Goal: Obtain resource: Download file/media

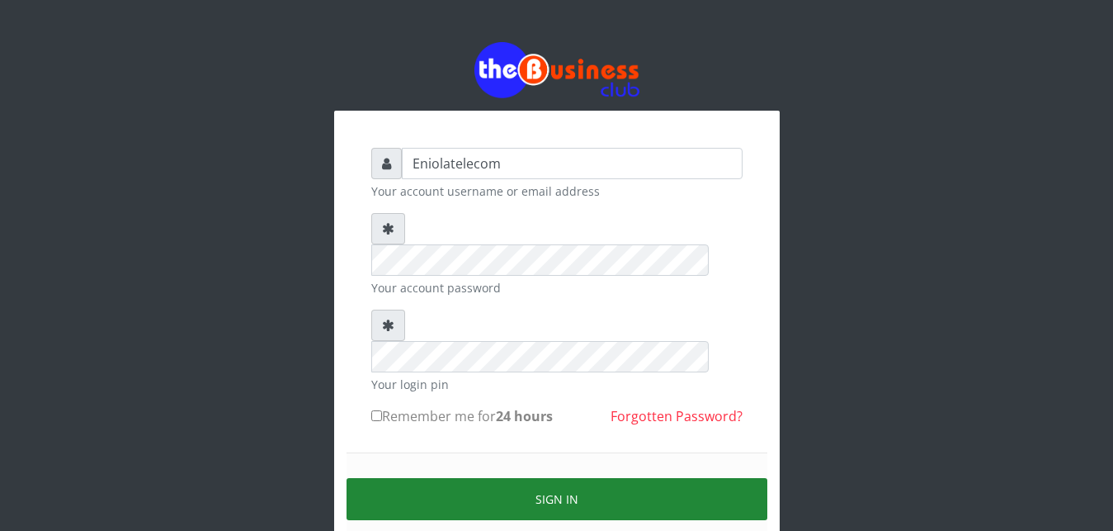
click at [543, 478] on button "Sign in" at bounding box center [557, 499] width 421 height 42
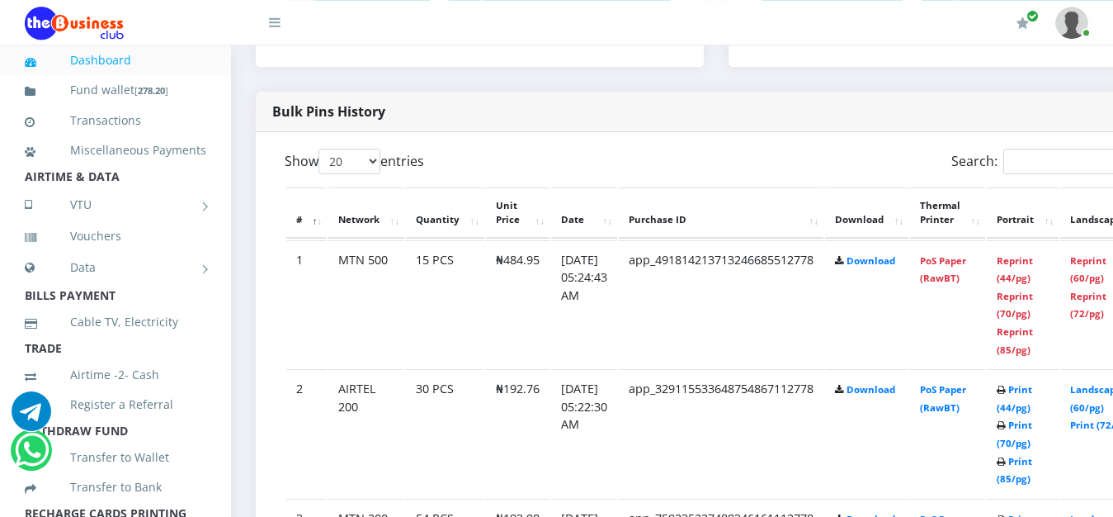
scroll to position [814, 0]
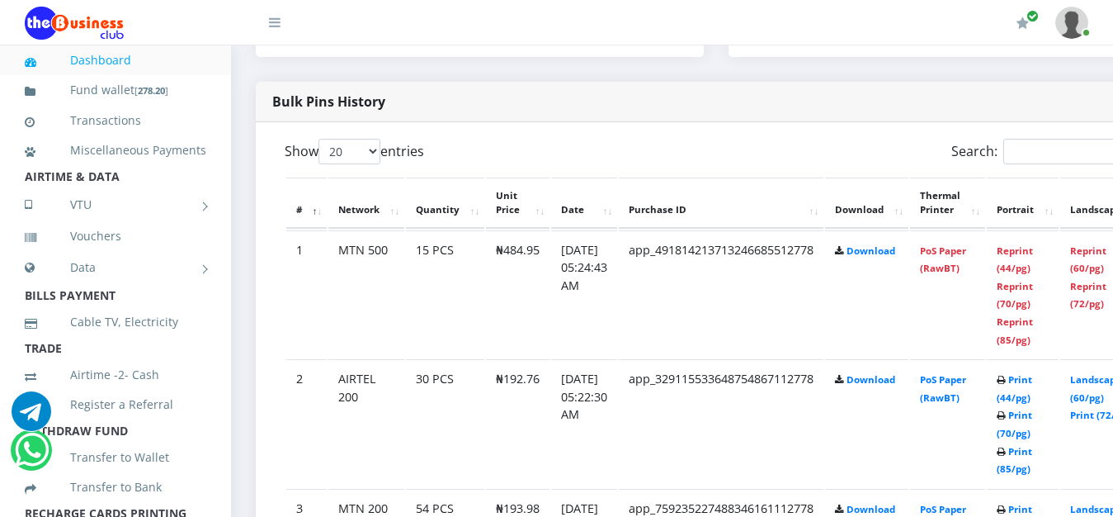
click at [1101, 215] on th "Landscape" at bounding box center [1103, 202] width 86 height 51
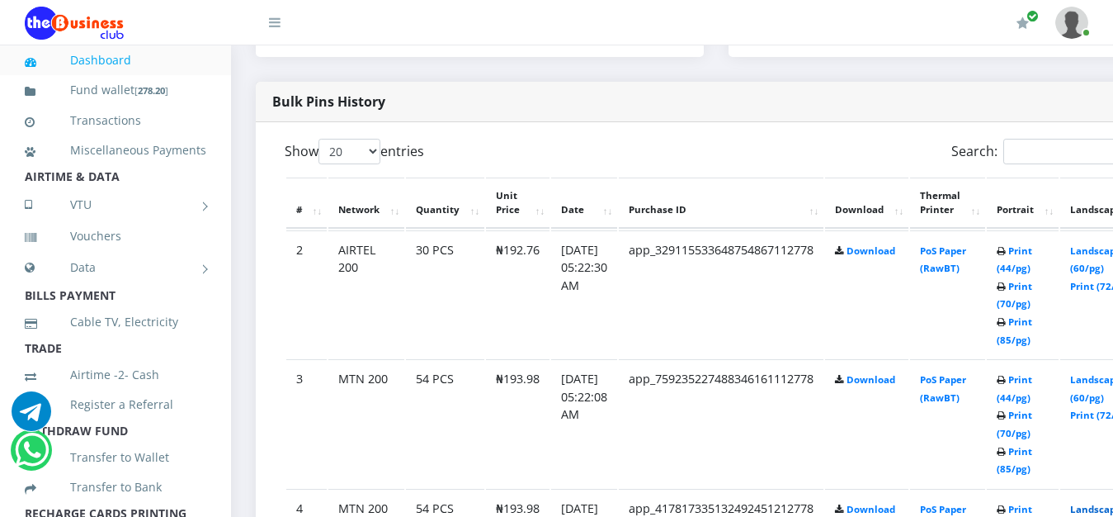
click at [1112, 513] on link "Landscape (60/pg)" at bounding box center [1095, 518] width 51 height 31
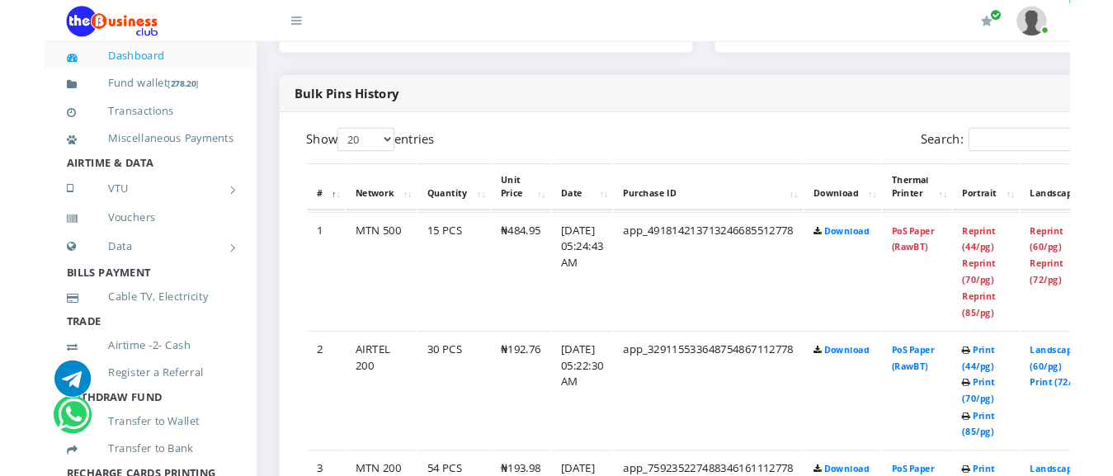
scroll to position [814, 0]
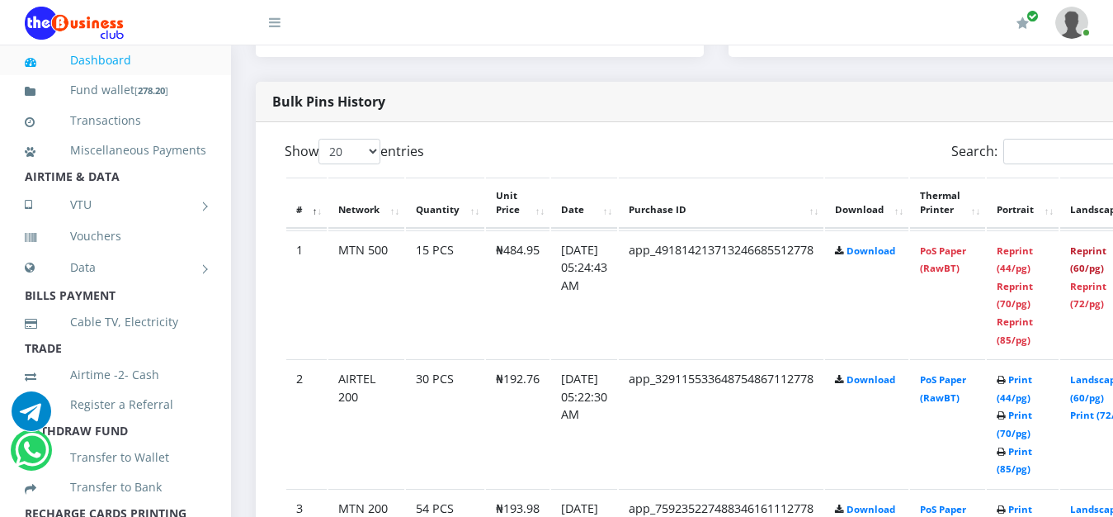
click at [1105, 259] on link "Reprint (60/pg)" at bounding box center [1088, 259] width 36 height 31
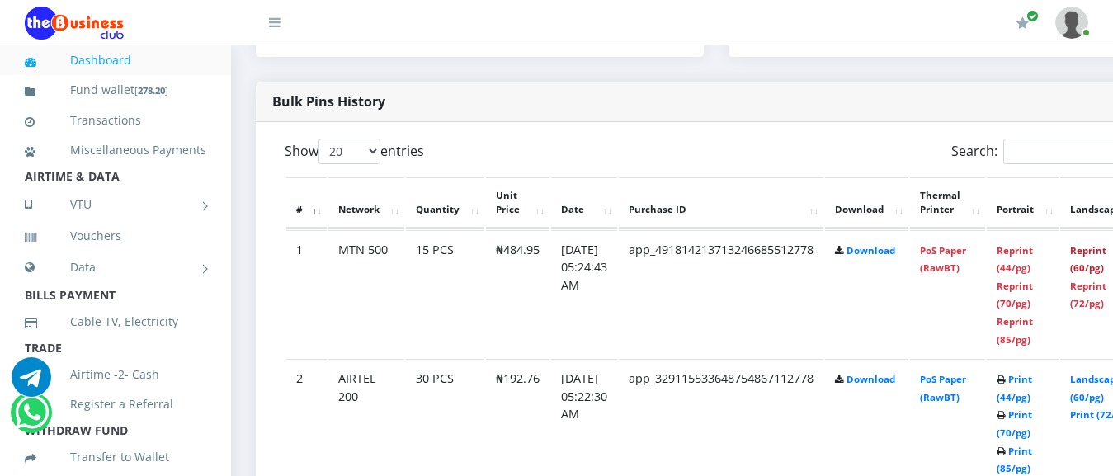
click at [1103, 253] on link "Reprint (60/pg)" at bounding box center [1088, 259] width 36 height 31
click at [1107, 252] on link "Reprint (60/pg)" at bounding box center [1088, 259] width 36 height 31
click at [1031, 258] on link "Reprint (44/pg)" at bounding box center [1015, 259] width 36 height 31
click at [1098, 210] on th "Landscape" at bounding box center [1103, 202] width 86 height 51
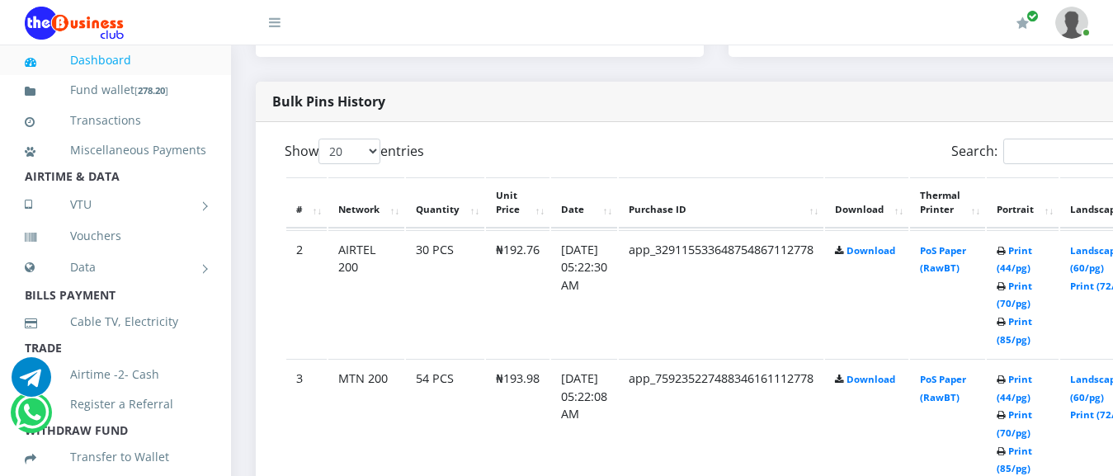
click at [1098, 210] on th "Landscape" at bounding box center [1103, 202] width 86 height 51
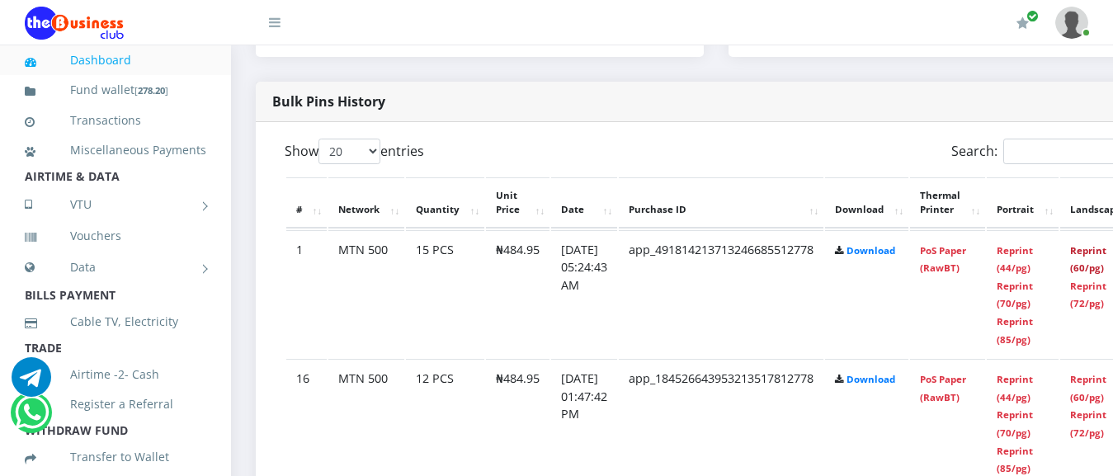
click at [1106, 256] on link "Reprint (60/pg)" at bounding box center [1088, 259] width 36 height 31
click at [880, 257] on link "Download" at bounding box center [871, 250] width 49 height 12
click at [879, 253] on link "Download" at bounding box center [871, 250] width 49 height 12
click at [855, 119] on div "Bulk Pins History" at bounding box center [716, 102] width 921 height 40
click at [1103, 253] on link "Reprint (60/pg)" at bounding box center [1088, 259] width 36 height 31
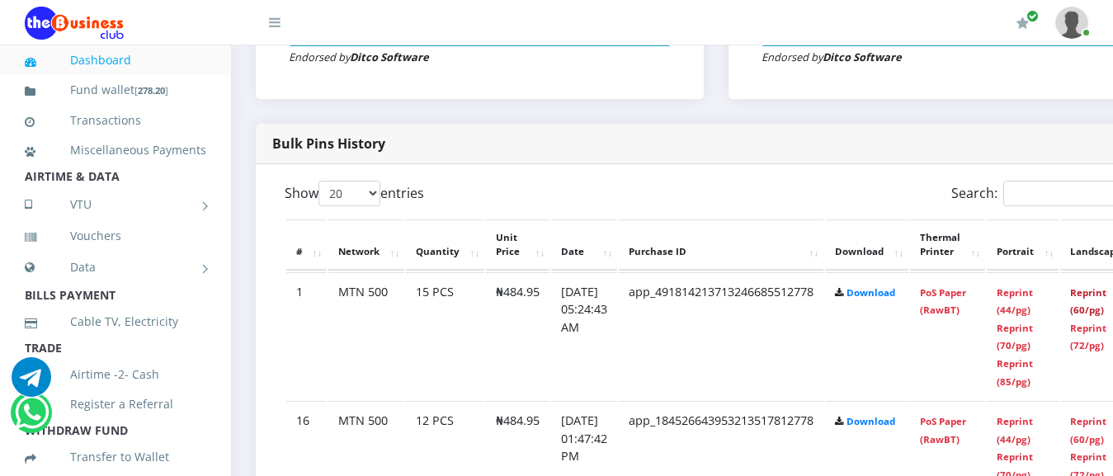
scroll to position [730, 0]
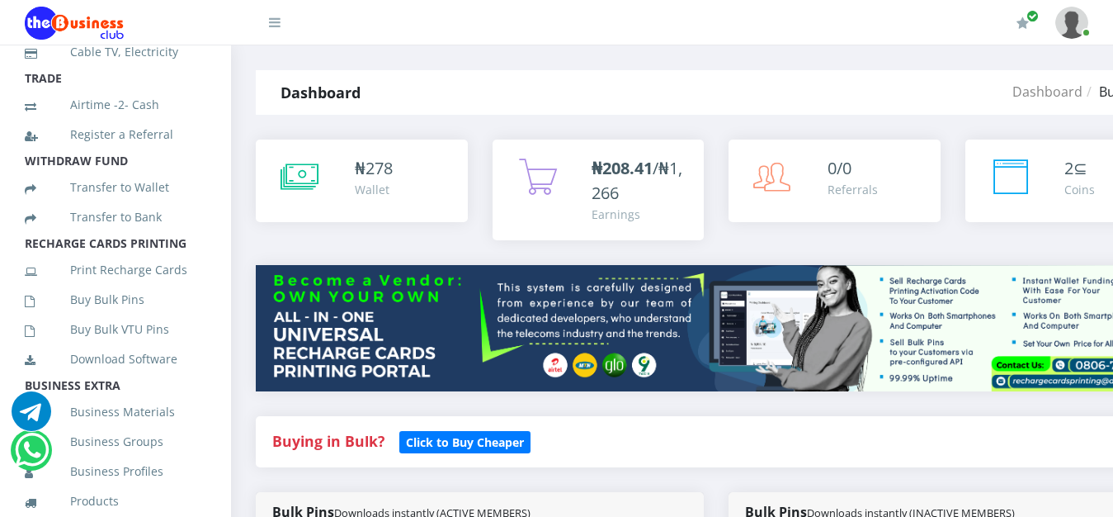
scroll to position [280, 0]
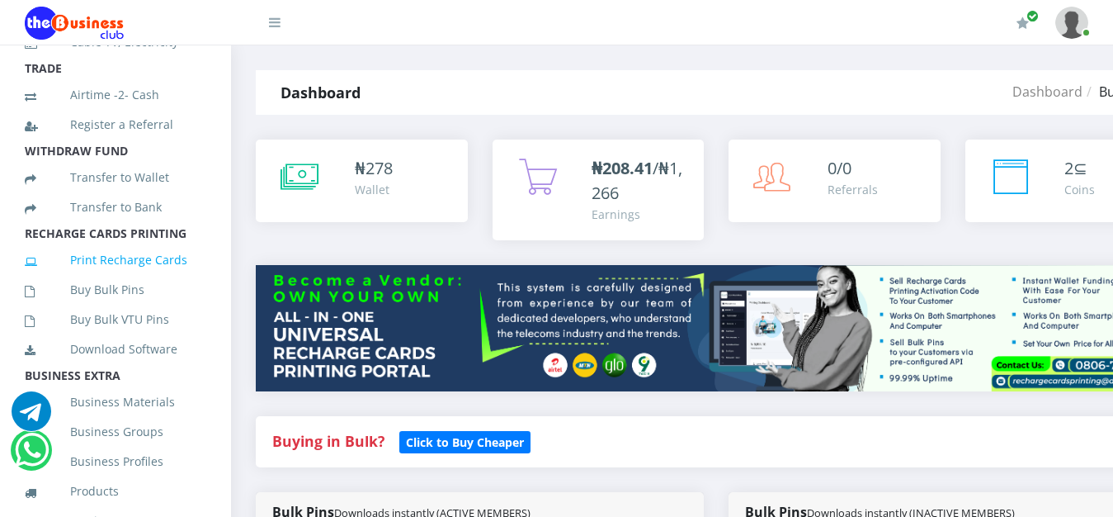
click at [87, 279] on link "Print Recharge Cards" at bounding box center [116, 260] width 182 height 38
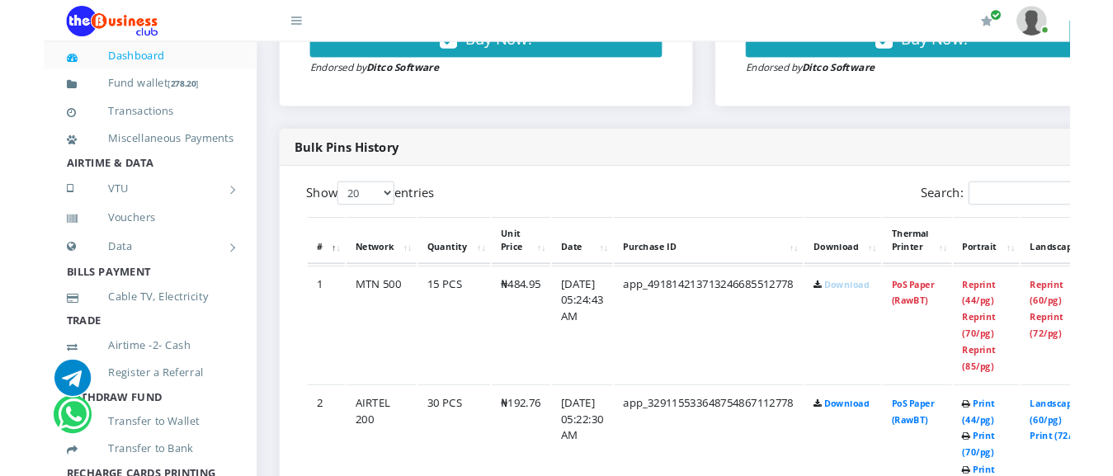
scroll to position [758, 0]
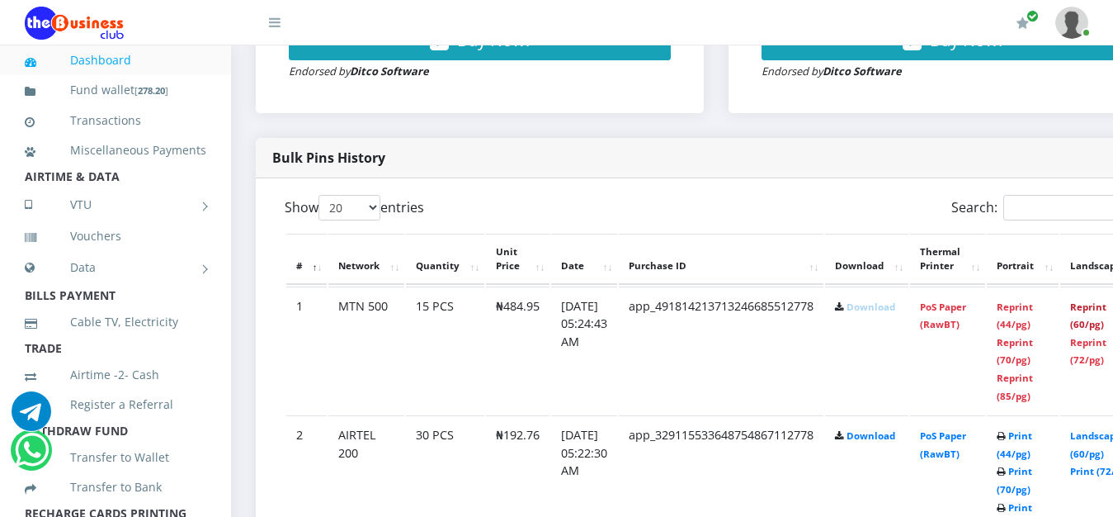
click at [1106, 314] on link "Reprint (60/pg)" at bounding box center [1088, 315] width 36 height 31
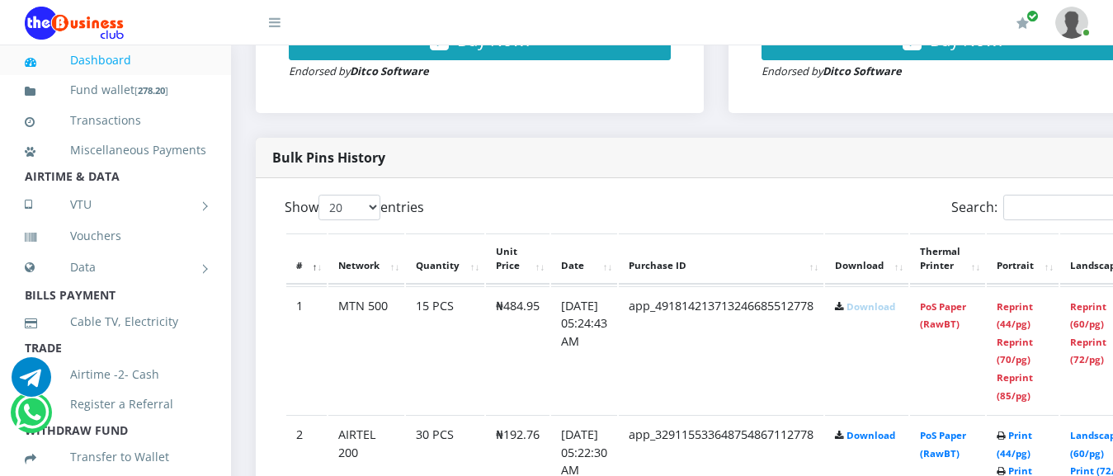
click at [1109, 272] on th "Landscape" at bounding box center [1103, 259] width 86 height 51
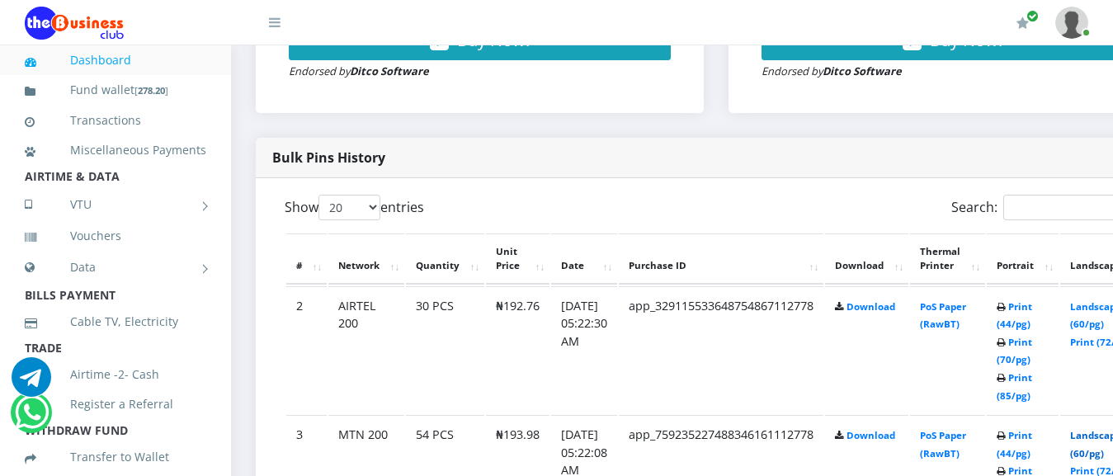
click at [1112, 452] on link "Landscape (60/pg)" at bounding box center [1095, 444] width 51 height 31
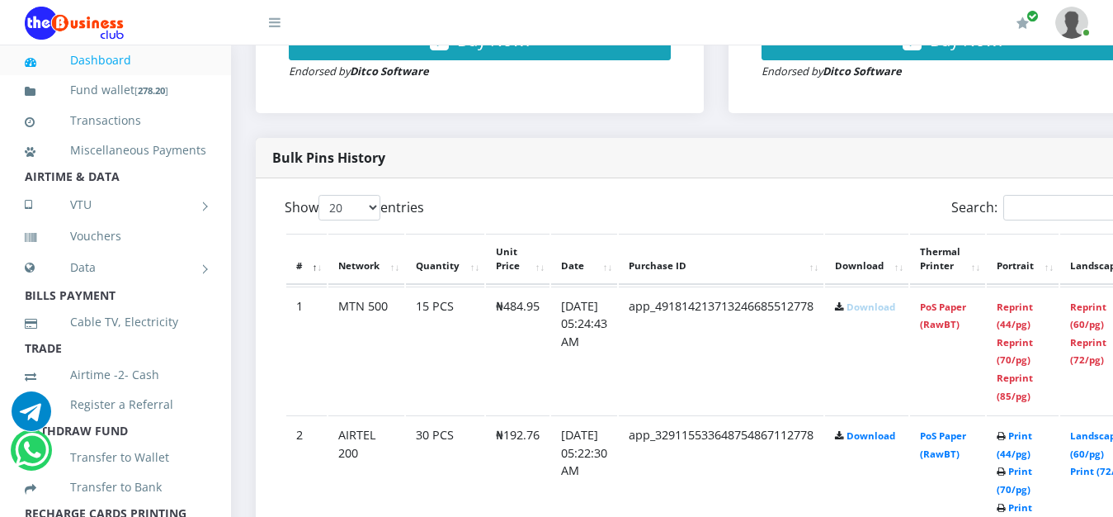
scroll to position [758, 0]
click at [1098, 438] on link "Landscape (60/pg)" at bounding box center [1095, 444] width 51 height 31
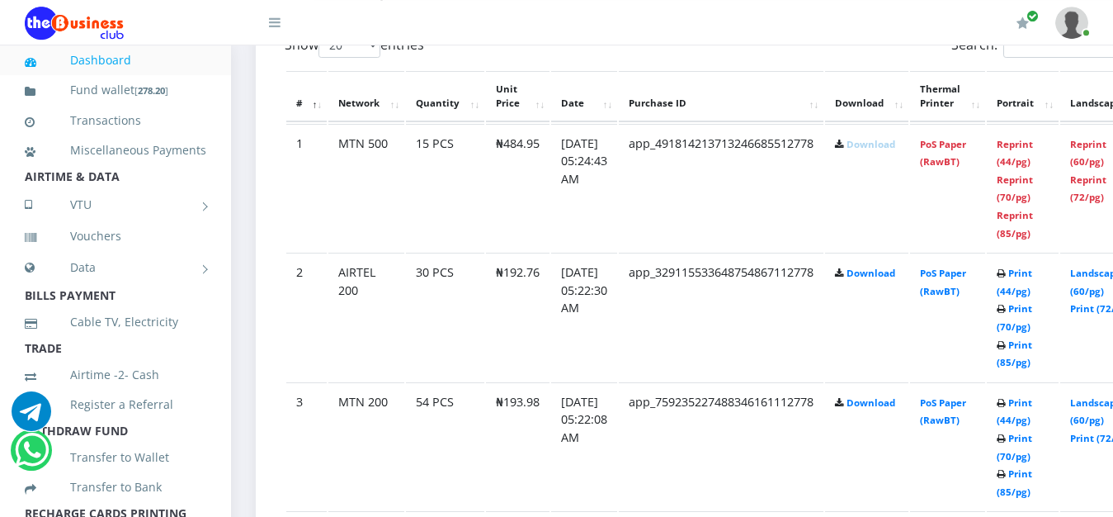
scroll to position [926, 0]
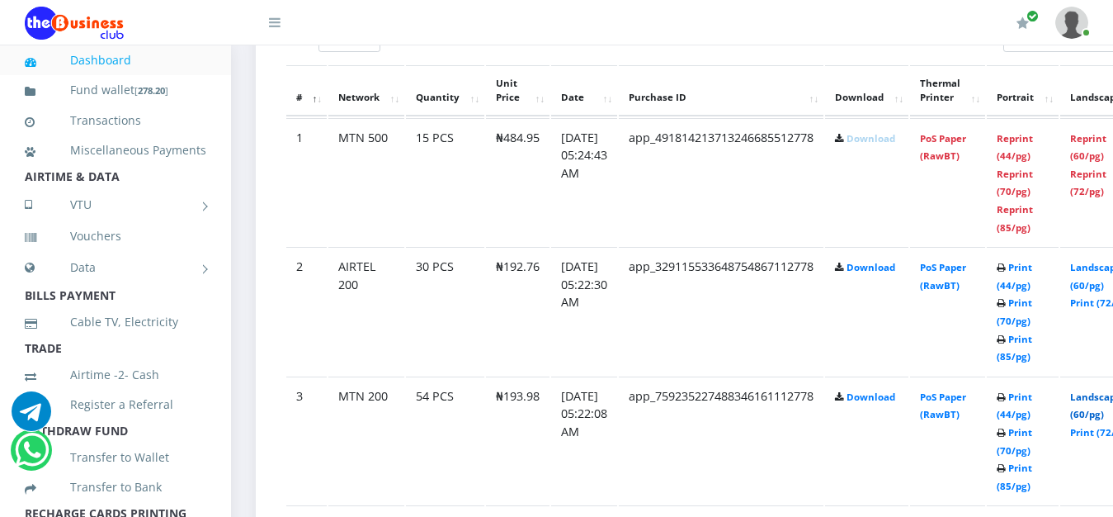
click at [1100, 403] on link "Landscape (60/pg)" at bounding box center [1095, 405] width 51 height 31
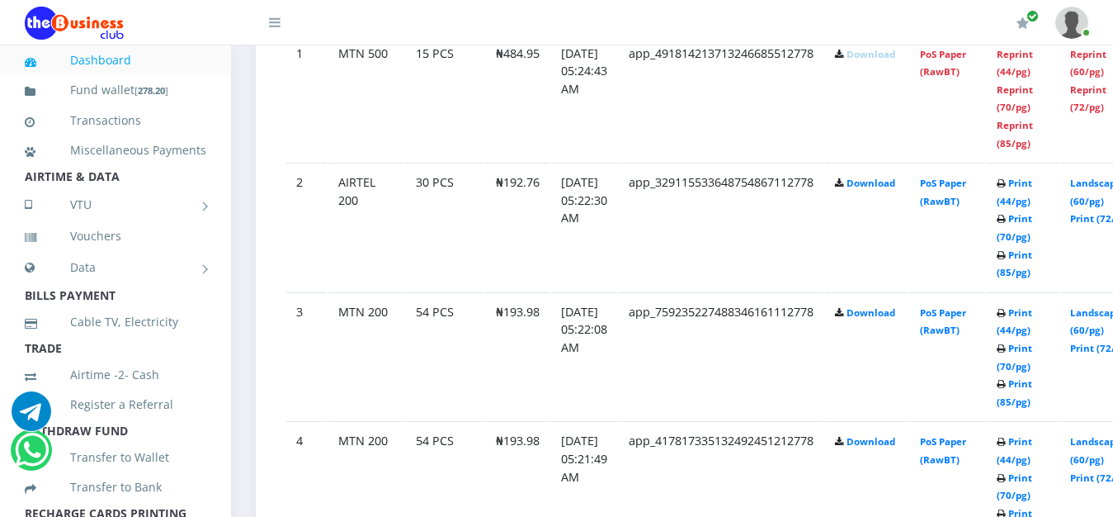
scroll to position [1052, 0]
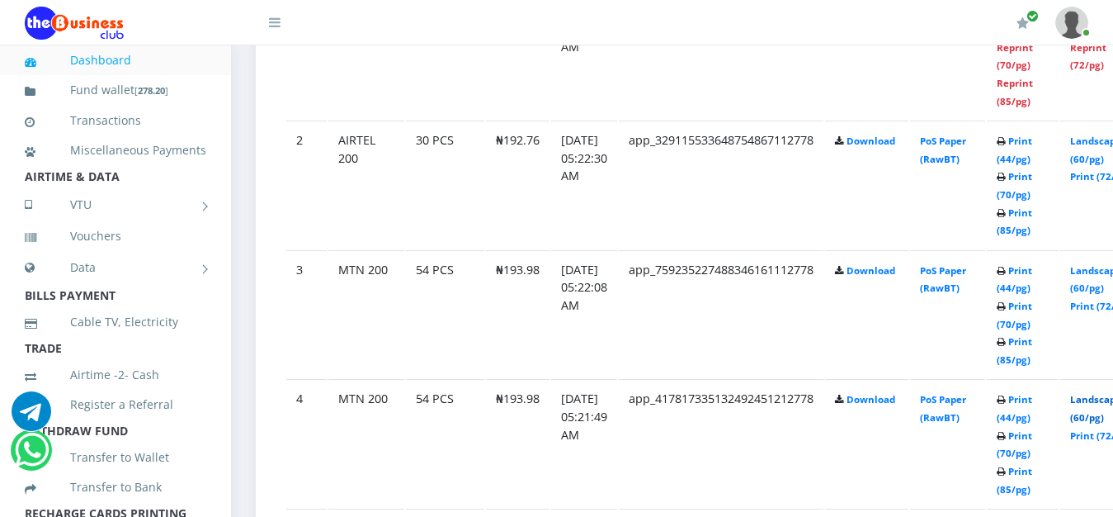
click at [1100, 402] on link "Landscape (60/pg)" at bounding box center [1095, 408] width 51 height 31
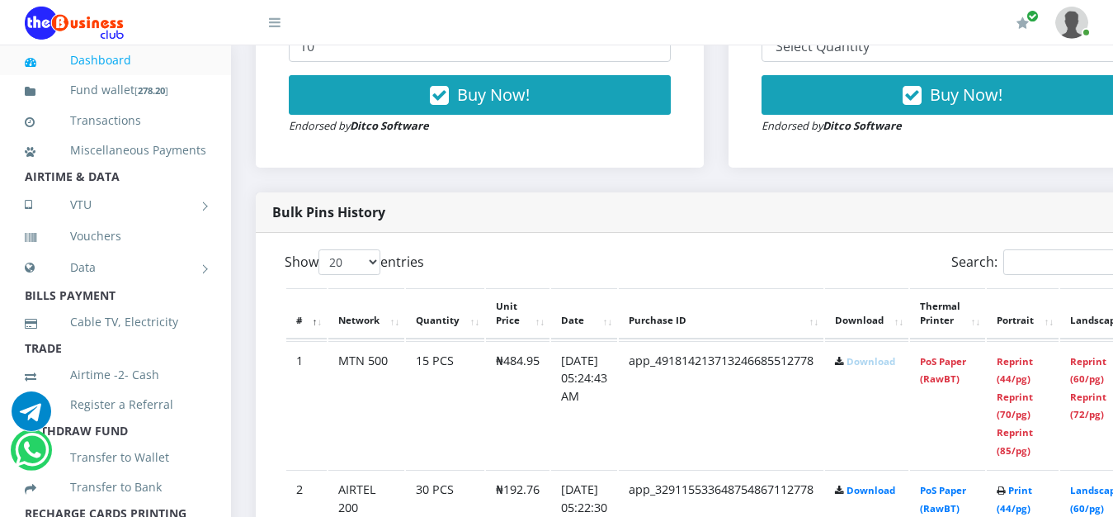
scroll to position [697, 0]
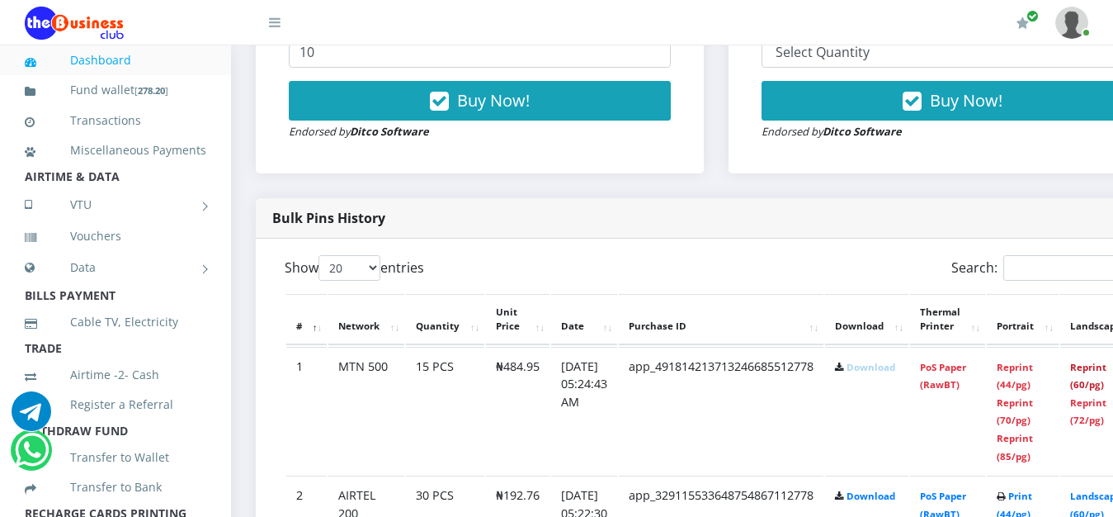
click at [1103, 371] on link "Reprint (60/pg)" at bounding box center [1088, 376] width 36 height 31
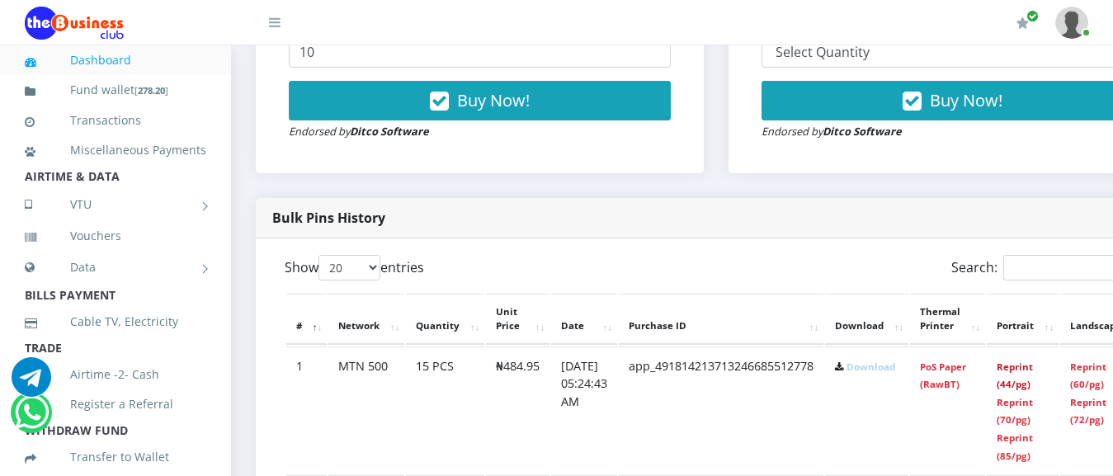
click at [1033, 375] on link "Reprint (44/pg)" at bounding box center [1015, 376] width 36 height 31
